Goal: Transaction & Acquisition: Purchase product/service

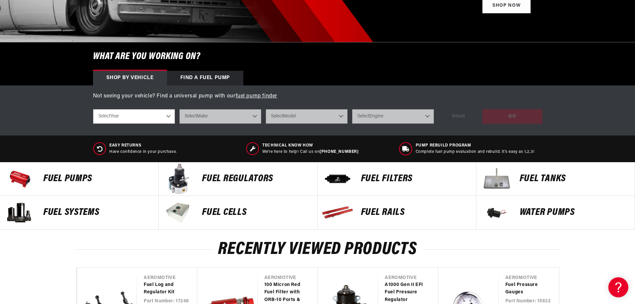
click at [217, 175] on p "FUEL REGULATORS" at bounding box center [256, 179] width 108 height 10
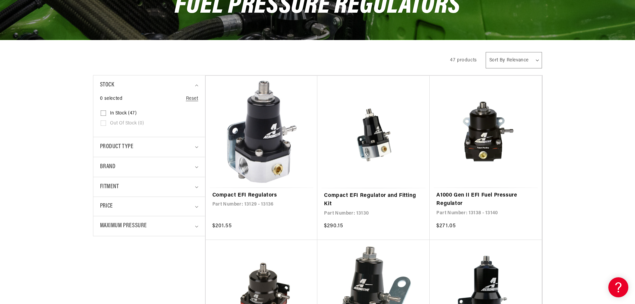
scroll to position [100, 0]
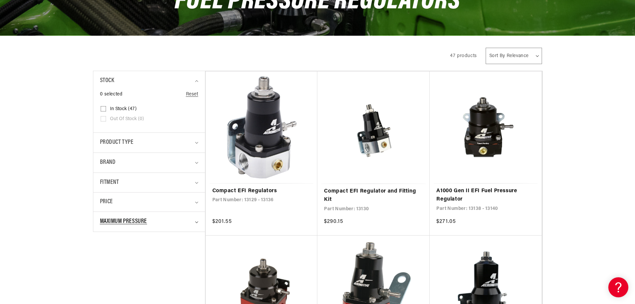
click at [198, 223] on summary "Maximum Pressure" at bounding box center [149, 222] width 98 height 20
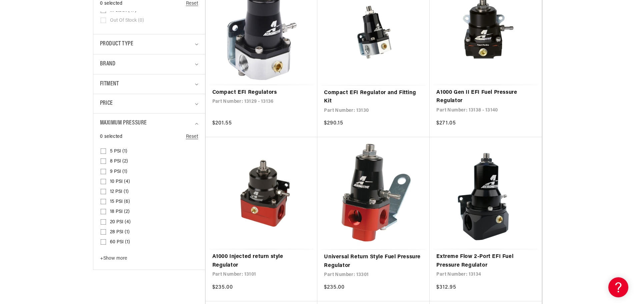
scroll to position [200, 0]
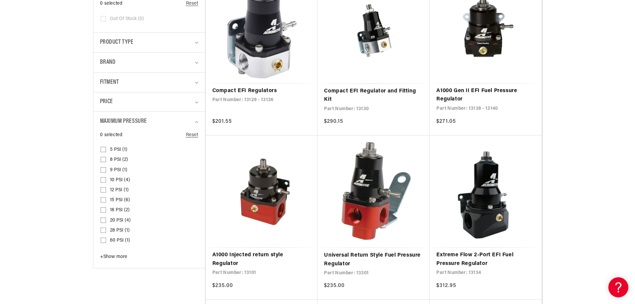
click at [113, 256] on span "+ Show more" at bounding box center [113, 256] width 27 height 5
click at [104, 249] on input "70 PSI (6) 70 PSI (6 products)" at bounding box center [103, 251] width 5 height 5
checkbox input "true"
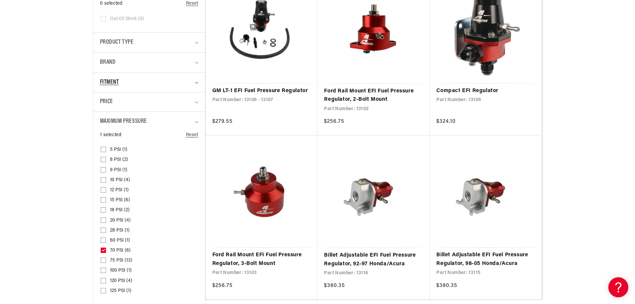
click at [196, 82] on icon "Fitment (0 selected)" at bounding box center [196, 83] width 3 height 2
click at [103, 109] on input "Universal (1) Universal (1 product)" at bounding box center [103, 111] width 5 height 5
checkbox input "true"
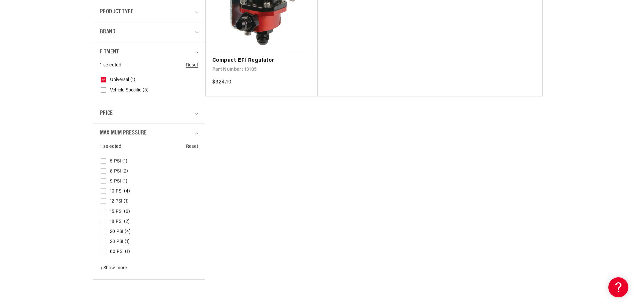
scroll to position [233, 0]
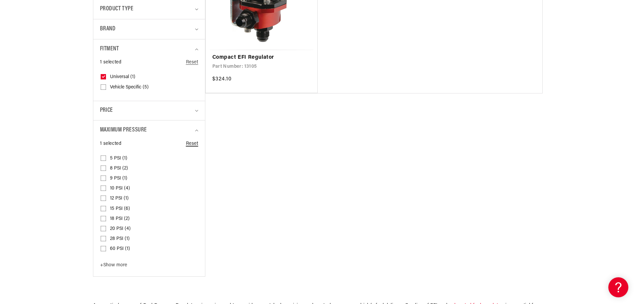
click at [188, 143] on link "Reset" at bounding box center [192, 143] width 12 height 7
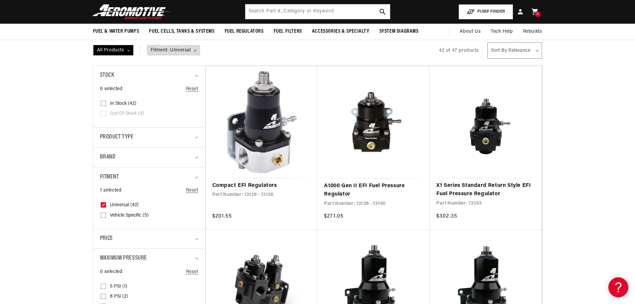
scroll to position [100, 0]
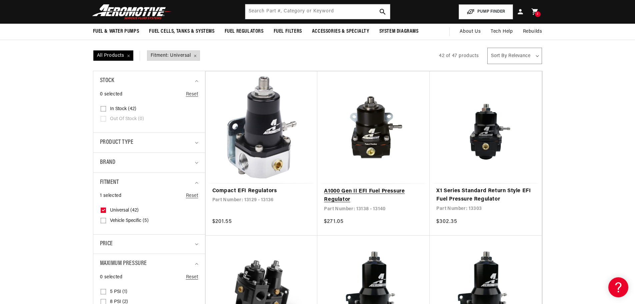
click at [372, 187] on link "A1000 Gen II EFI Fuel Pressure Regulator" at bounding box center [373, 195] width 99 height 17
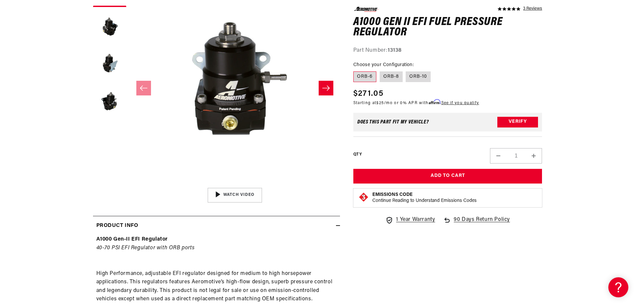
scroll to position [133, 0]
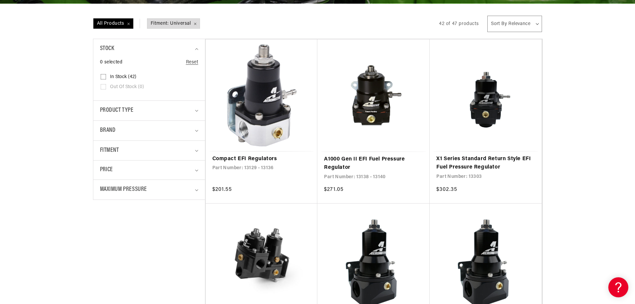
scroll to position [133, 0]
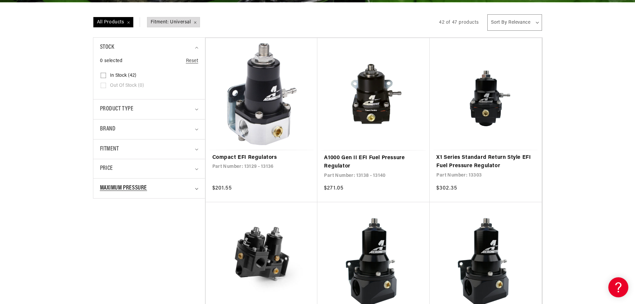
click at [194, 187] on summary "Maximum Pressure" at bounding box center [149, 188] width 98 height 20
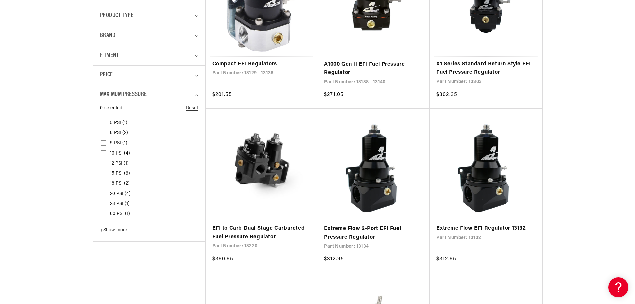
scroll to position [233, 0]
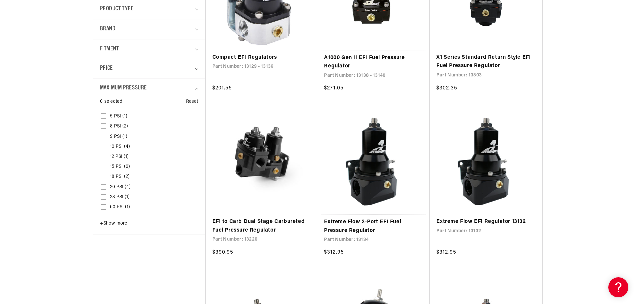
click at [103, 222] on span "+" at bounding box center [101, 223] width 3 height 5
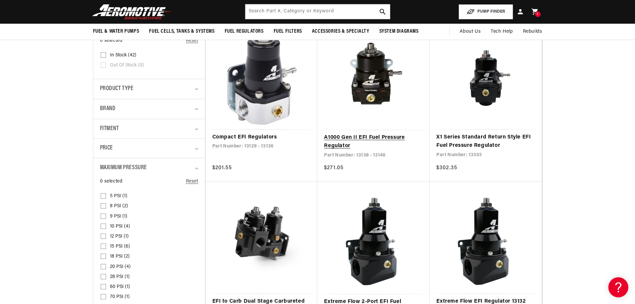
scroll to position [133, 0]
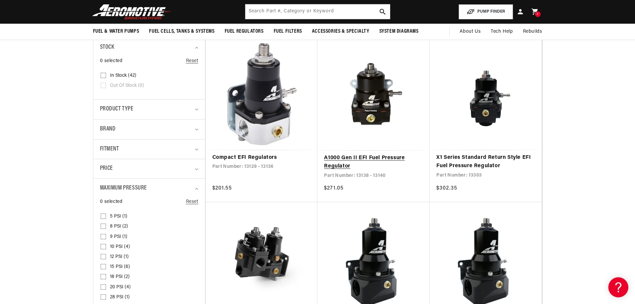
click at [354, 158] on link "A1000 Gen II EFI Fuel Pressure Regulator" at bounding box center [373, 162] width 99 height 17
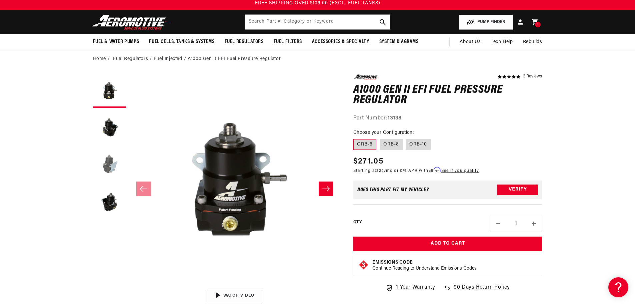
scroll to position [33, 0]
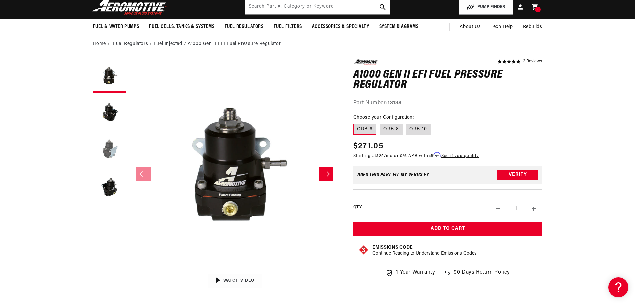
click at [111, 150] on button "Load image 3 in gallery view" at bounding box center [109, 149] width 33 height 33
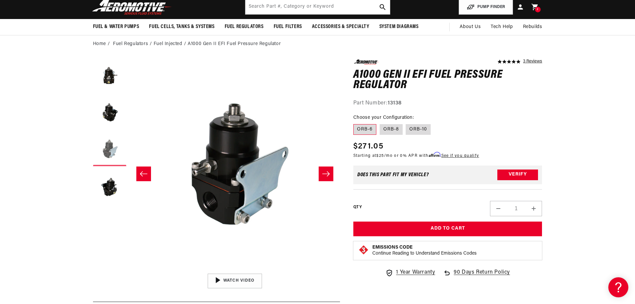
scroll to position [0, 421]
click at [111, 189] on button "Load image 4 in gallery view" at bounding box center [109, 185] width 33 height 33
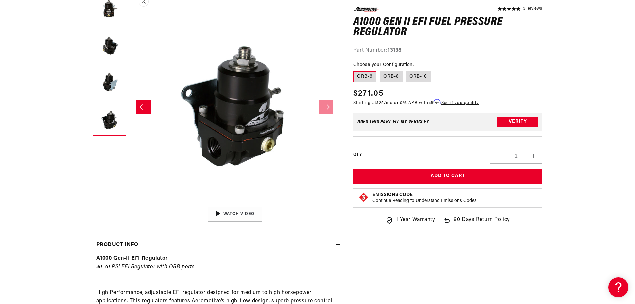
scroll to position [133, 0]
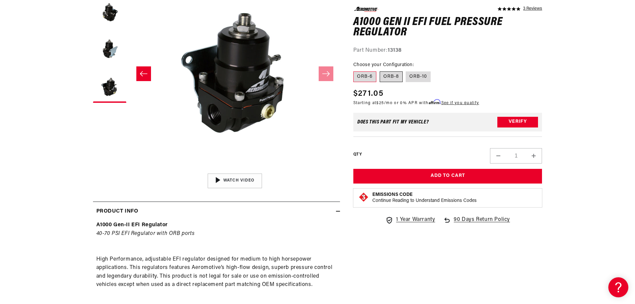
click at [396, 74] on label "ORB-8" at bounding box center [391, 76] width 23 height 11
click at [380, 70] on input "ORB-8" at bounding box center [380, 70] width 0 height 0
radio input "true"
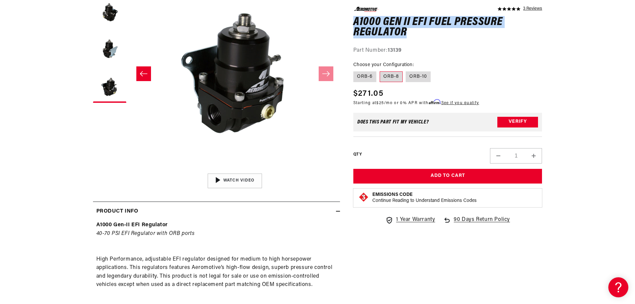
drag, startPoint x: 415, startPoint y: 30, endPoint x: 356, endPoint y: 20, distance: 59.9
click at [356, 20] on h1 "A1000 Gen II EFI Fuel Pressure Regulator" at bounding box center [447, 27] width 189 height 21
copy h1 "A1000 Gen II EFI Fuel Pressure Regulator"
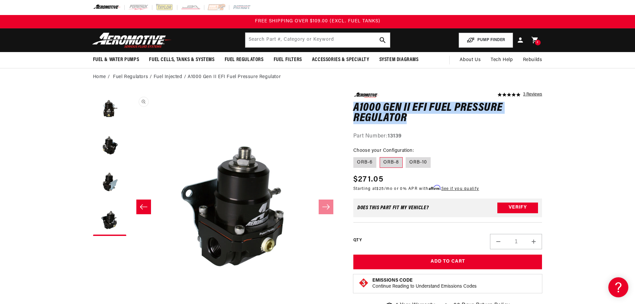
scroll to position [0, 0]
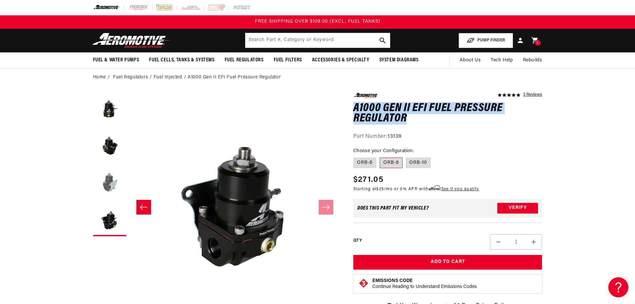
click at [110, 181] on button "Load image 3 in gallery view" at bounding box center [109, 182] width 33 height 33
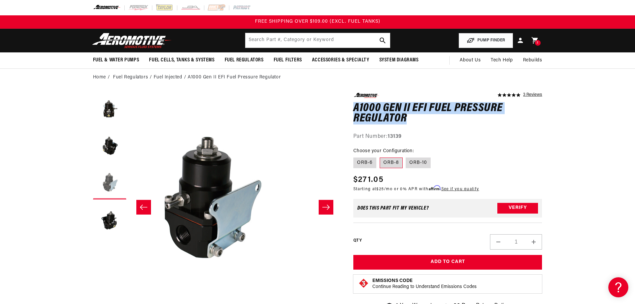
scroll to position [0, 421]
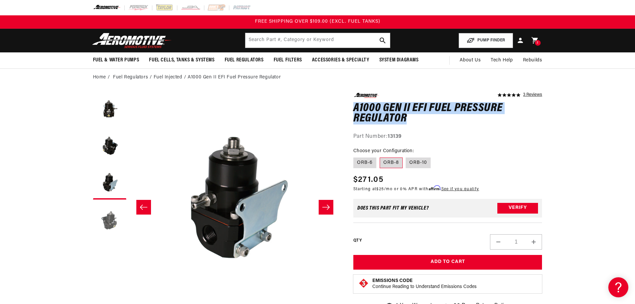
click at [104, 217] on button "Load image 4 in gallery view" at bounding box center [109, 219] width 33 height 33
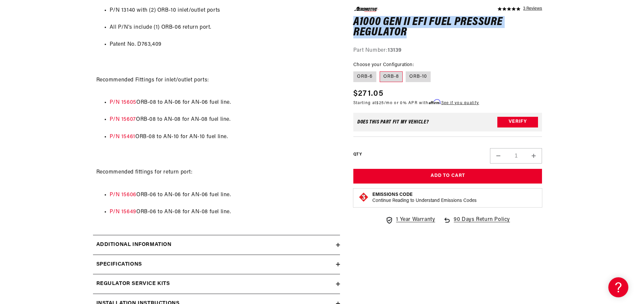
scroll to position [600, 0]
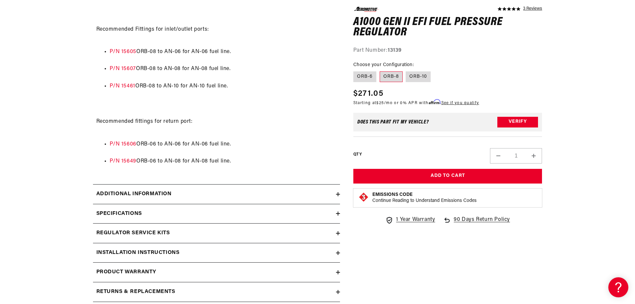
click at [337, 192] on icon at bounding box center [338, 194] width 4 height 4
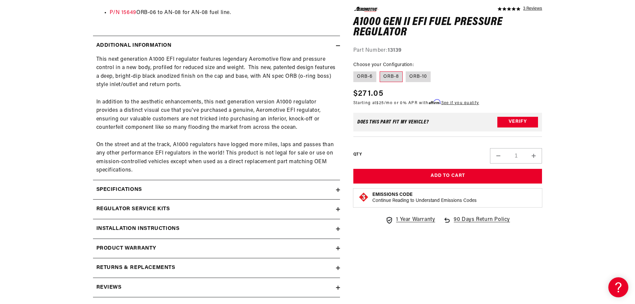
scroll to position [767, 0]
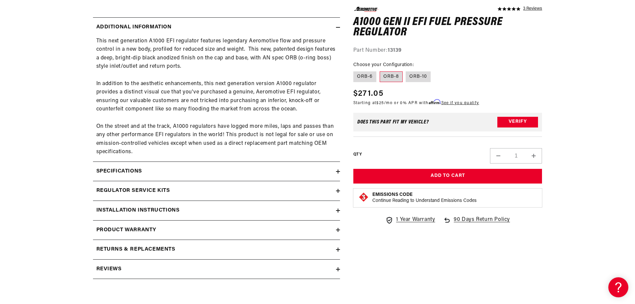
click at [145, 211] on h2 "Installation Instructions" at bounding box center [137, 210] width 83 height 9
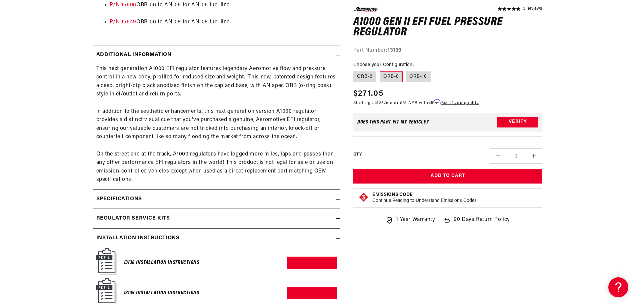
scroll to position [800, 0]
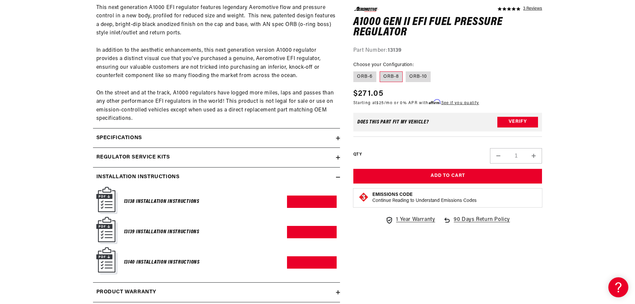
click at [105, 229] on img at bounding box center [106, 230] width 21 height 27
click at [151, 233] on h6 "13139 Installation Instructions" at bounding box center [161, 231] width 75 height 9
click at [316, 230] on link "Download PDF" at bounding box center [312, 232] width 50 height 12
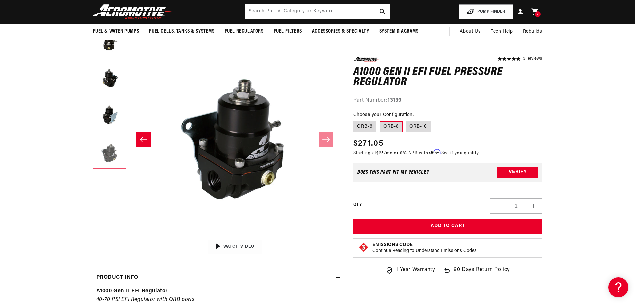
scroll to position [67, 0]
click at [148, 140] on button "Slide left" at bounding box center [143, 140] width 15 height 15
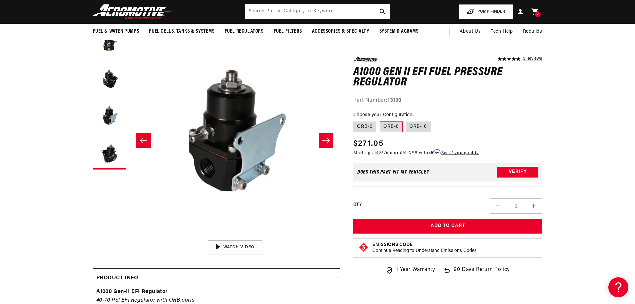
scroll to position [0, 421]
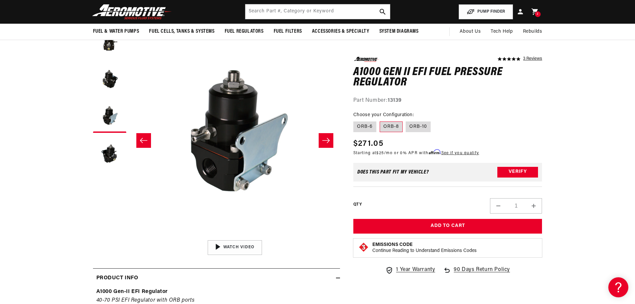
click at [326, 143] on icon "Slide right" at bounding box center [326, 140] width 8 height 7
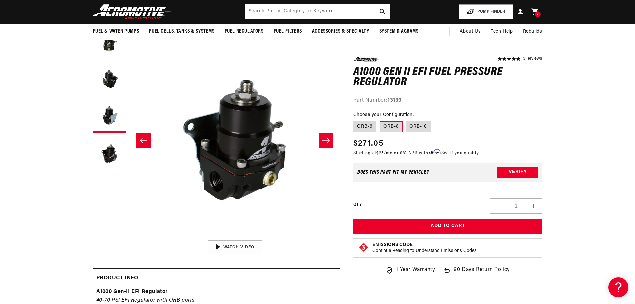
scroll to position [0, 631]
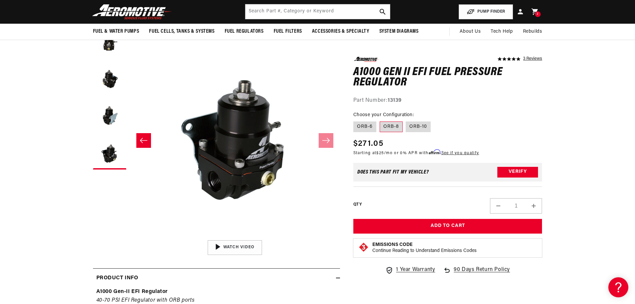
click at [143, 137] on button "Slide left" at bounding box center [143, 140] width 15 height 15
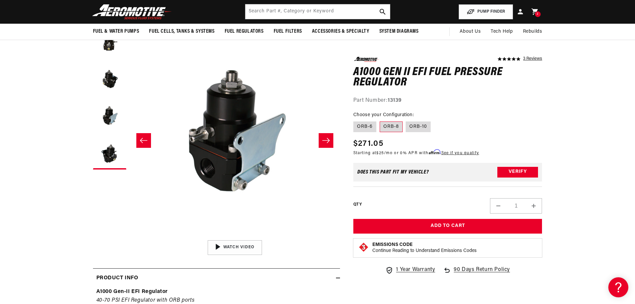
scroll to position [0, 421]
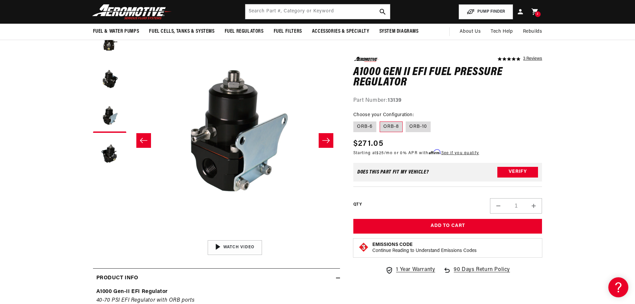
click at [325, 142] on icon "Slide right" at bounding box center [326, 140] width 8 height 7
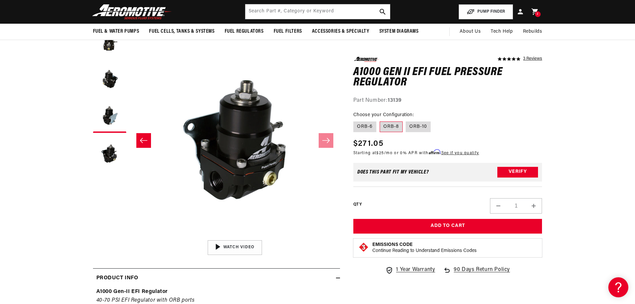
scroll to position [0, 631]
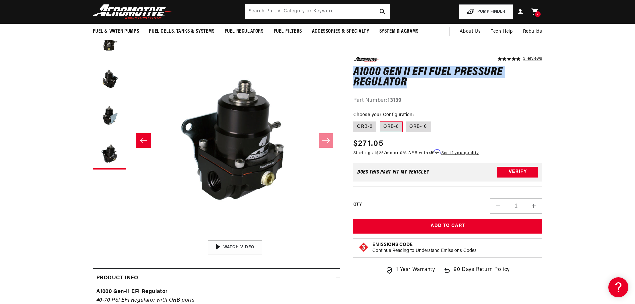
drag, startPoint x: 415, startPoint y: 82, endPoint x: 355, endPoint y: 75, distance: 59.7
click at [355, 75] on h1 "A1000 Gen II EFI Fuel Pressure Regulator" at bounding box center [447, 77] width 189 height 21
copy h1 "A1000 Gen II EFI Fuel Pressure Regulator"
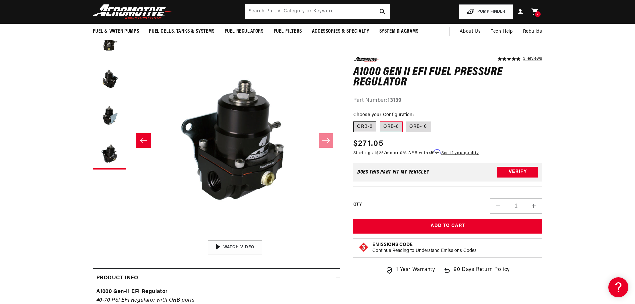
click at [364, 125] on label "ORB-6" at bounding box center [364, 126] width 23 height 11
click at [355, 120] on input "ORB-6" at bounding box center [355, 120] width 0 height 0
radio input "true"
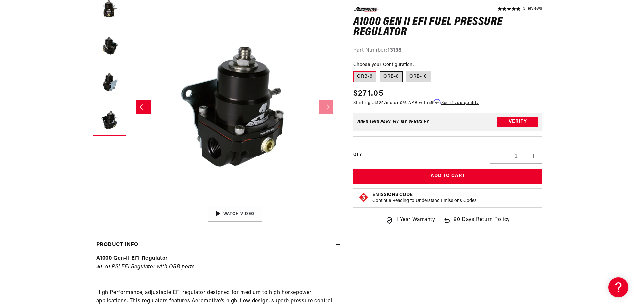
click at [393, 77] on label "ORB-8" at bounding box center [391, 76] width 23 height 11
click at [380, 70] on input "ORB-8" at bounding box center [380, 70] width 0 height 0
radio input "true"
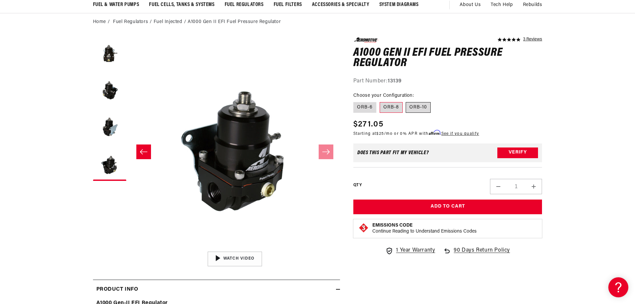
scroll to position [67, 0]
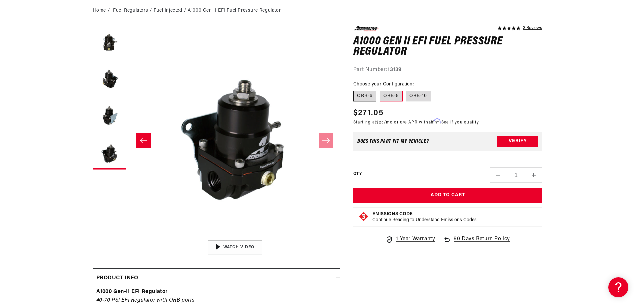
click at [363, 94] on label "ORB-6" at bounding box center [364, 96] width 23 height 11
click at [355, 90] on input "ORB-6" at bounding box center [355, 89] width 0 height 0
radio input "true"
click at [386, 92] on label "ORB-8" at bounding box center [391, 96] width 23 height 11
click at [380, 90] on input "ORB-8" at bounding box center [380, 89] width 0 height 0
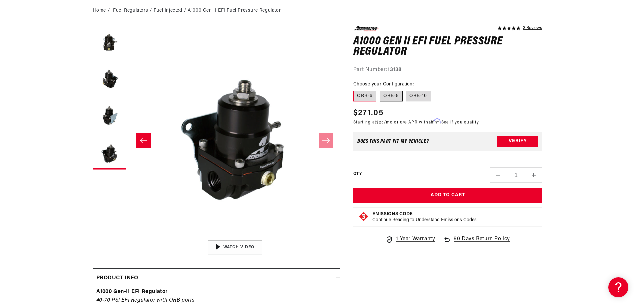
radio input "true"
click at [168, 10] on li "Fuel Injected" at bounding box center [171, 10] width 34 height 7
